Goal: Task Accomplishment & Management: Manage account settings

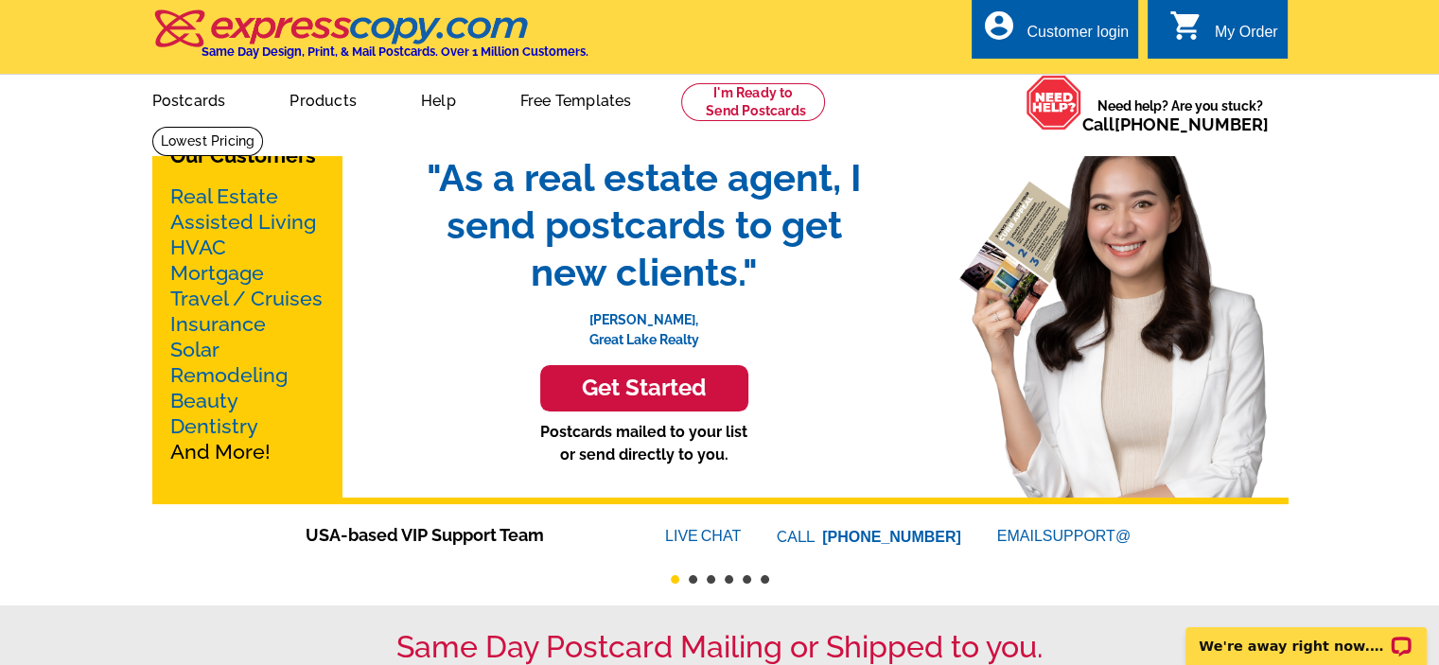
click at [1056, 37] on div "Customer login" at bounding box center [1078, 37] width 102 height 26
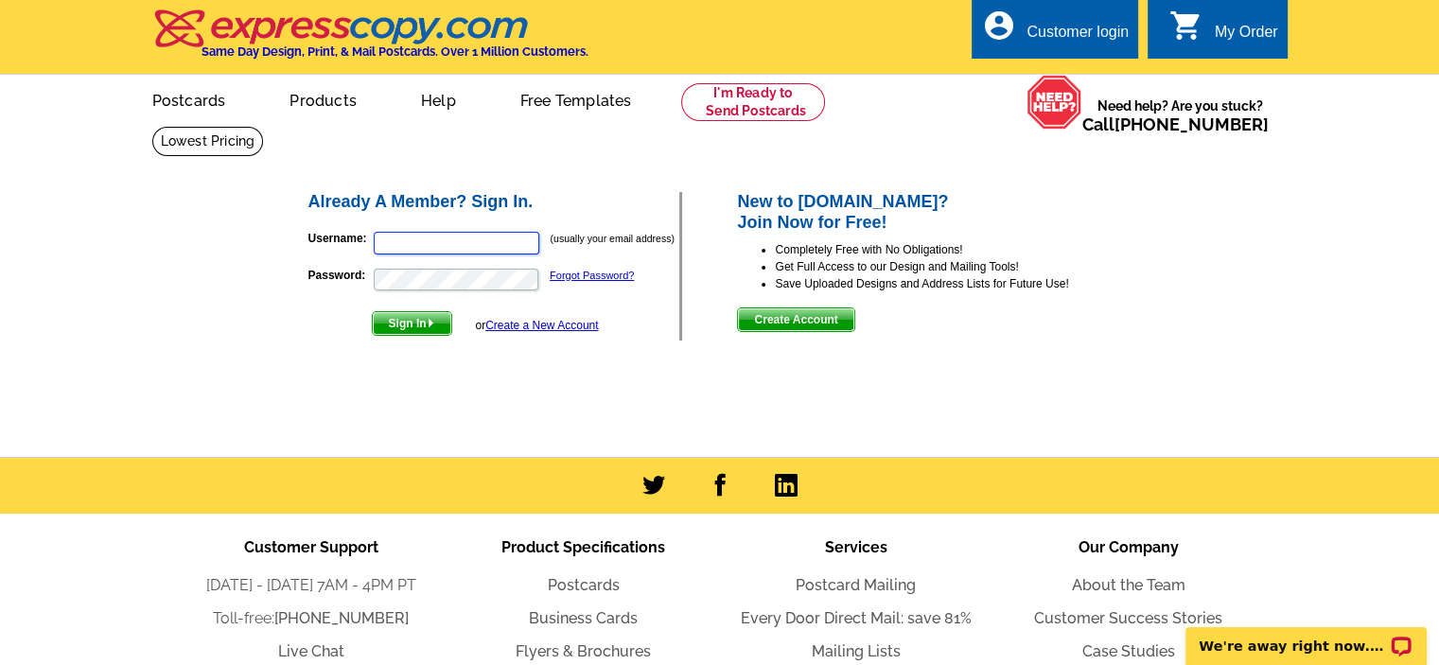
click at [395, 248] on input "Username:" at bounding box center [457, 243] width 166 height 23
type input "[PERSON_NAME][EMAIL_ADDRESS][DOMAIN_NAME]"
click at [395, 330] on span "Sign In" at bounding box center [412, 323] width 79 height 23
